Goal: Task Accomplishment & Management: Use online tool/utility

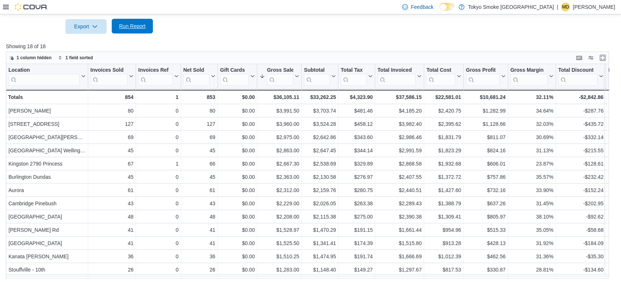
scroll to position [236, 0]
click at [137, 24] on span "Run Report" at bounding box center [132, 25] width 26 height 7
click at [125, 23] on span "Run Report" at bounding box center [132, 25] width 26 height 7
click at [136, 21] on span "Run Report" at bounding box center [132, 26] width 32 height 15
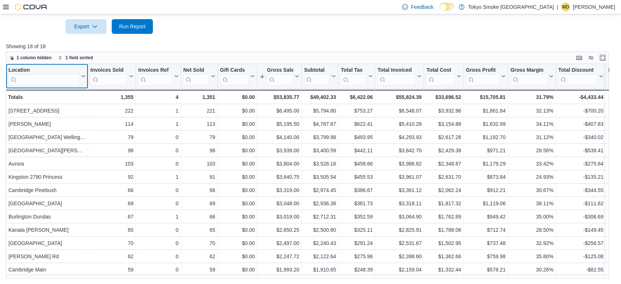
click at [38, 78] on input "search" at bounding box center [43, 80] width 71 height 12
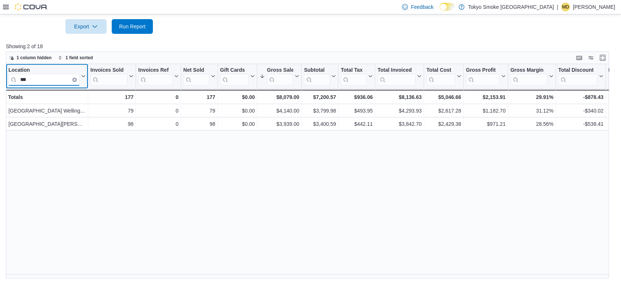
type input "***"
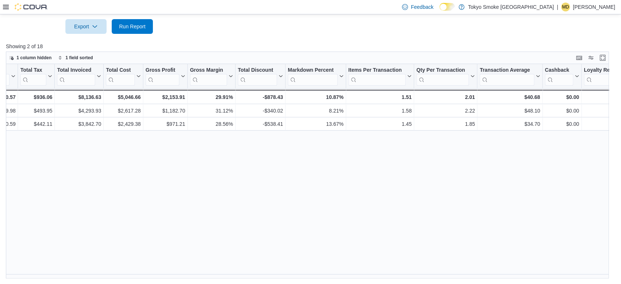
scroll to position [0, 342]
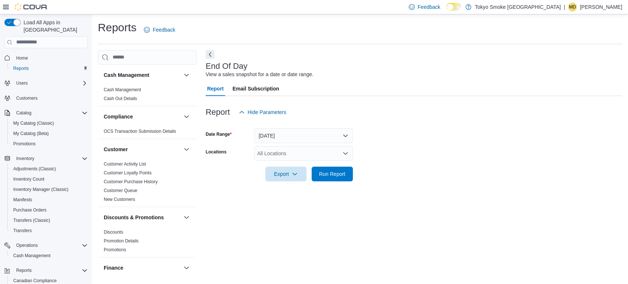
click at [279, 151] on div "All Locations" at bounding box center [303, 153] width 99 height 15
type input "***"
click at [300, 164] on span "[GEOGRAPHIC_DATA][PERSON_NAME]" at bounding box center [318, 165] width 96 height 7
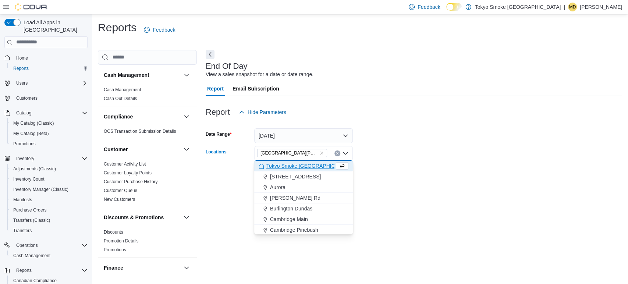
click at [493, 134] on form "Date Range Today Locations London Byron Village Combo box. Selected. London Byr…" at bounding box center [414, 150] width 416 height 62
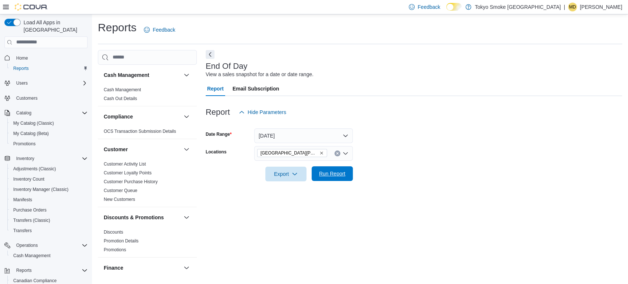
click at [333, 175] on span "Run Report" at bounding box center [332, 173] width 26 height 7
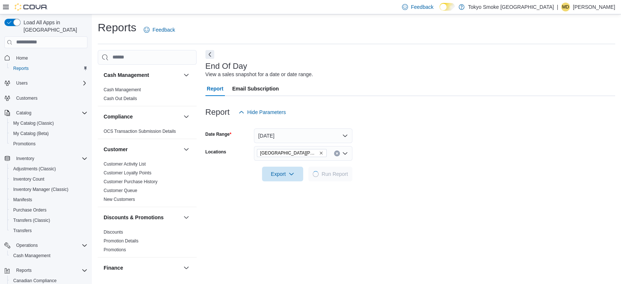
click at [6, 6] on icon at bounding box center [6, 7] width 6 height 6
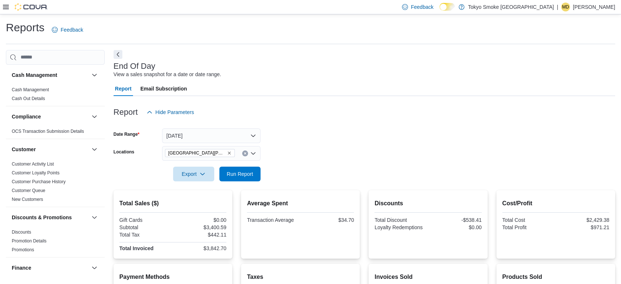
drag, startPoint x: 118, startPoint y: 52, endPoint x: 132, endPoint y: 56, distance: 14.8
click at [118, 52] on button "Next" at bounding box center [118, 54] width 9 height 9
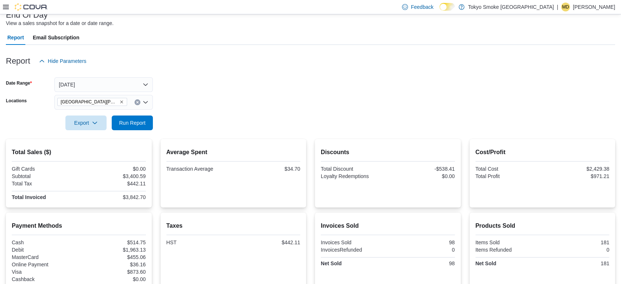
scroll to position [51, 0]
click at [92, 125] on span "Export" at bounding box center [86, 122] width 32 height 15
click at [322, 64] on div "Report Hide Parameters" at bounding box center [311, 61] width 610 height 15
click at [89, 122] on span "Export" at bounding box center [86, 122] width 32 height 15
click at [83, 153] on span "Export to Pdf" at bounding box center [87, 153] width 33 height 6
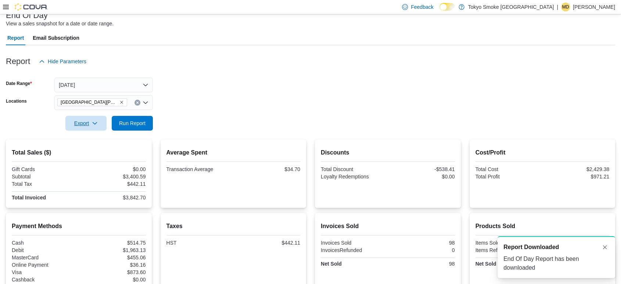
scroll to position [0, 0]
